Goal: Find specific page/section: Find specific page/section

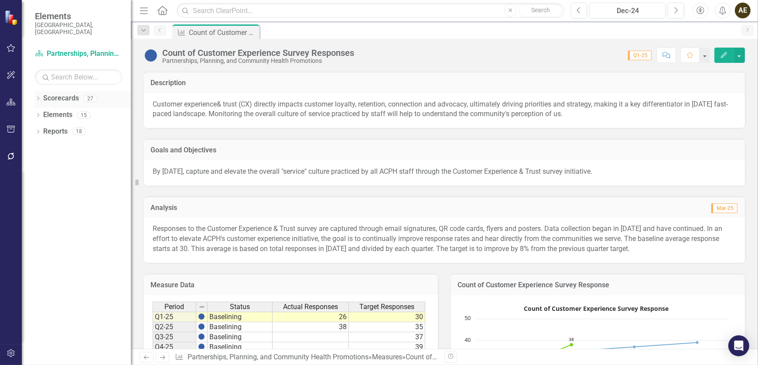
click at [40, 97] on icon "Dropdown" at bounding box center [38, 99] width 6 height 5
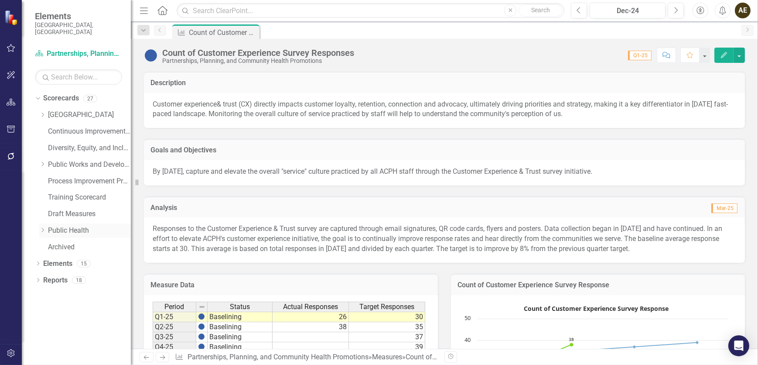
click at [42, 227] on icon "Dropdown" at bounding box center [42, 229] width 7 height 5
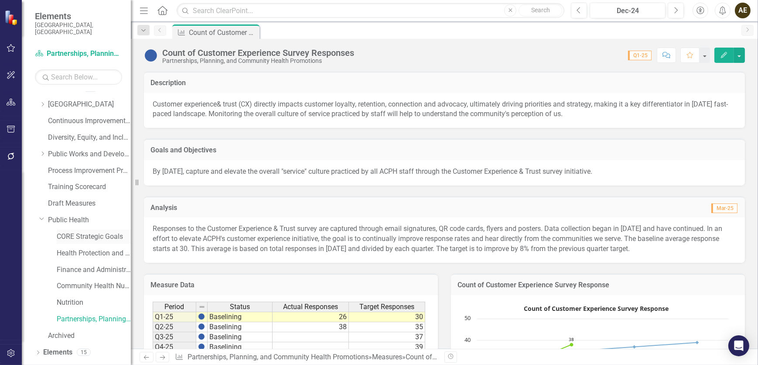
scroll to position [16, 0]
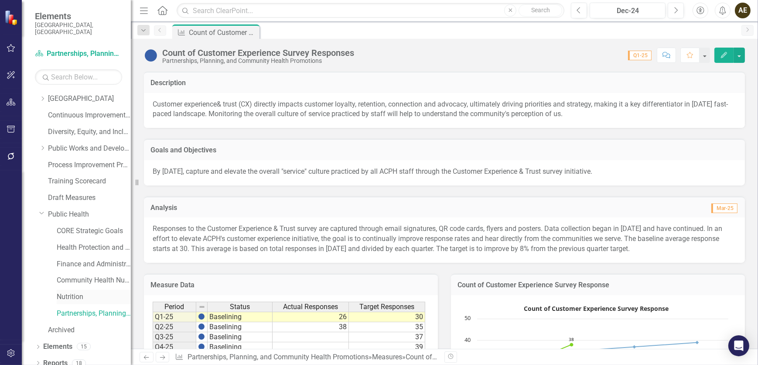
click at [77, 292] on link "Nutrition" at bounding box center [94, 297] width 74 height 10
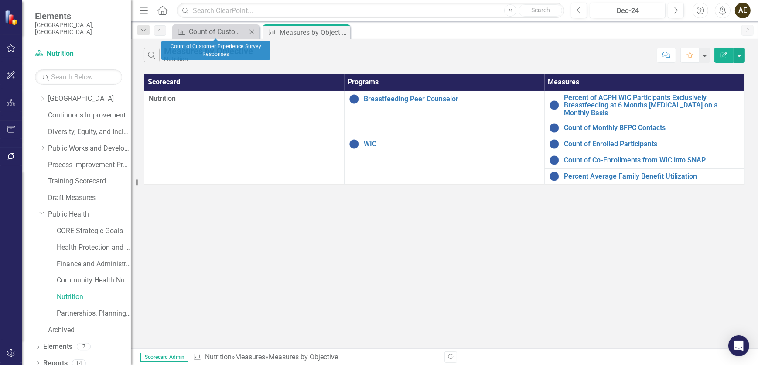
click at [253, 31] on icon "Close" at bounding box center [251, 31] width 9 height 7
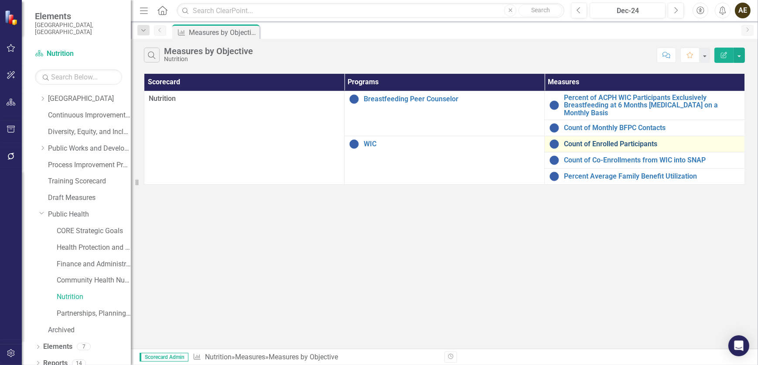
click at [622, 146] on link "Count of Enrolled Participants" at bounding box center [652, 144] width 176 height 8
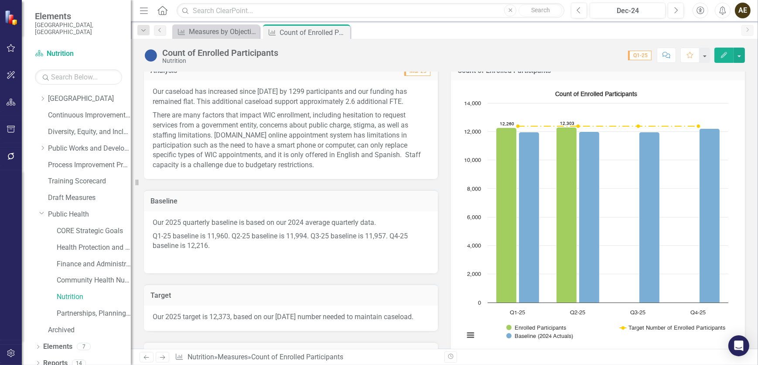
scroll to position [79, 0]
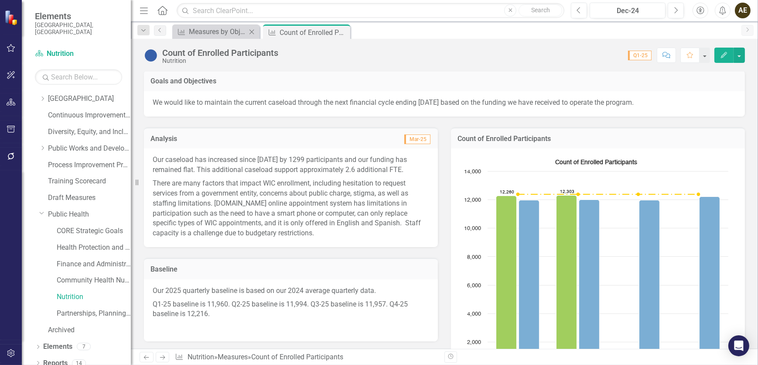
click at [217, 38] on div "Measure Measures by Objective Close" at bounding box center [215, 31] width 87 height 14
click at [219, 33] on div "Measures by Objective" at bounding box center [218, 31] width 58 height 11
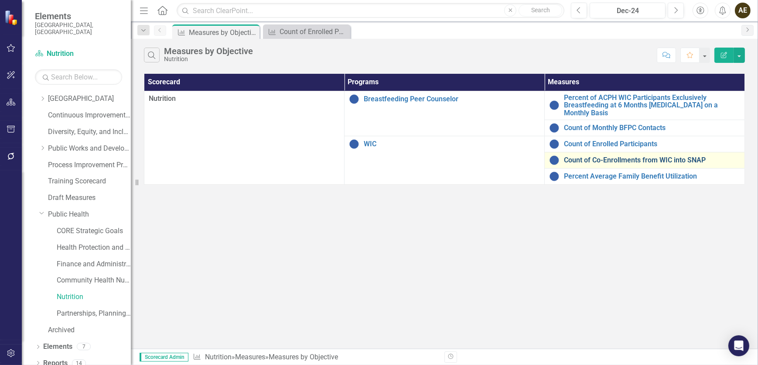
click at [657, 158] on link "Count of Co-Enrollments from WIC into SNAP" at bounding box center [652, 160] width 176 height 8
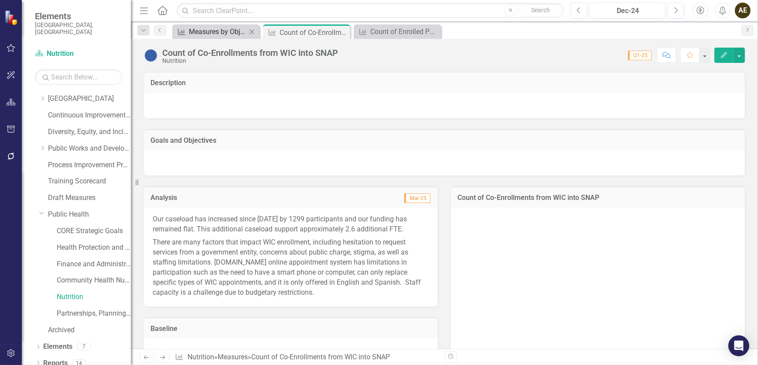
click at [220, 31] on div "Measures by Objective" at bounding box center [218, 31] width 58 height 11
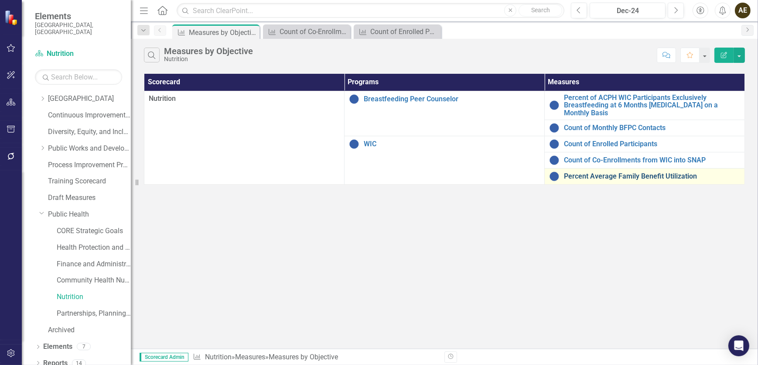
click at [621, 174] on link "Percent Average Family Benefit Utilization" at bounding box center [652, 176] width 176 height 8
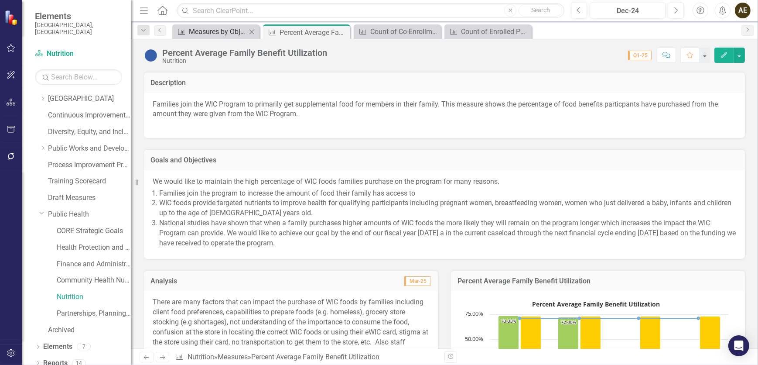
click at [226, 27] on div "Measures by Objective" at bounding box center [218, 31] width 58 height 11
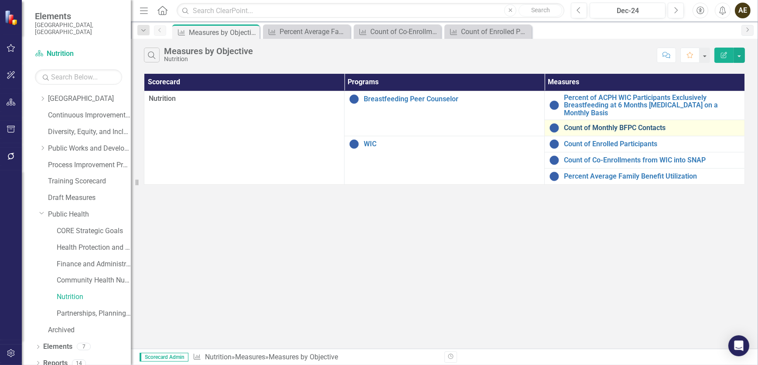
click at [589, 127] on link "Count of Monthly BFPC Contacts" at bounding box center [652, 128] width 176 height 8
